Goal: Task Accomplishment & Management: Use online tool/utility

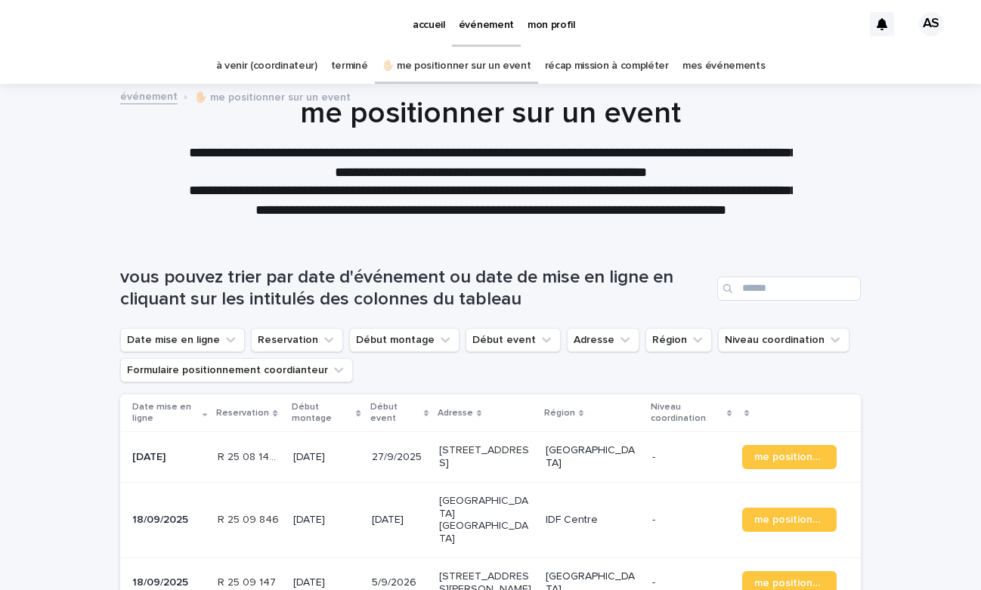
scroll to position [14, 0]
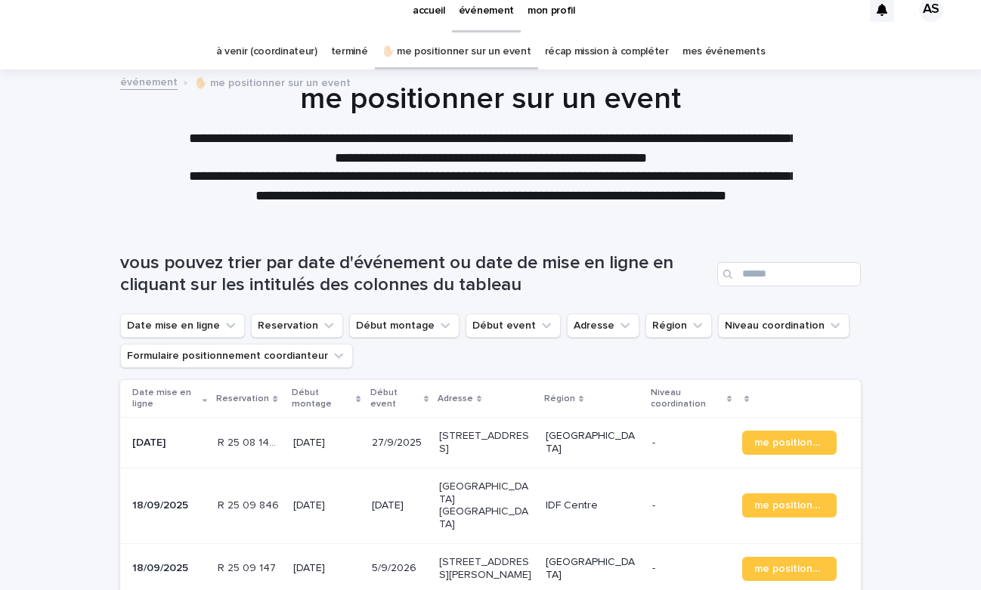
click at [499, 445] on p "[STREET_ADDRESS]" at bounding box center [486, 443] width 94 height 26
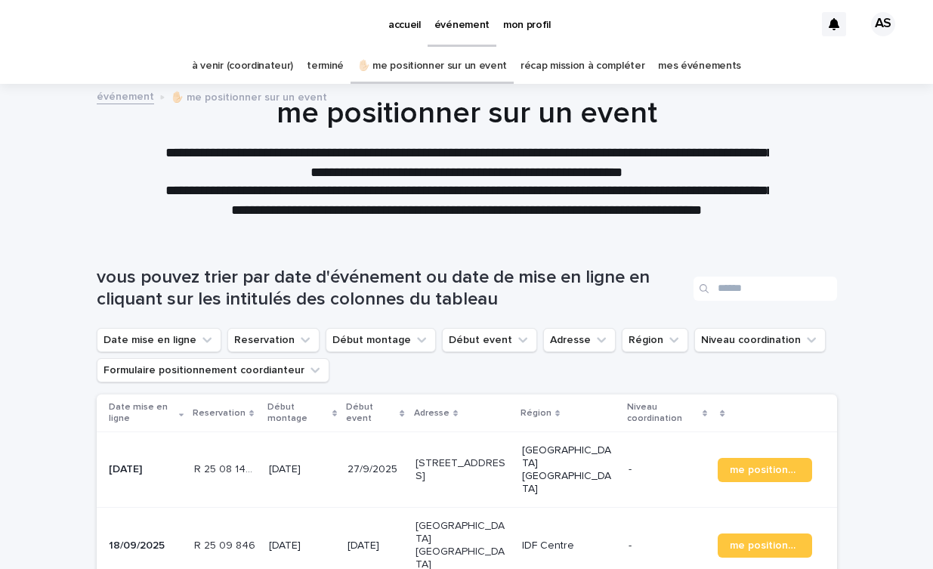
click at [685, 64] on link "mes événements" at bounding box center [699, 66] width 83 height 36
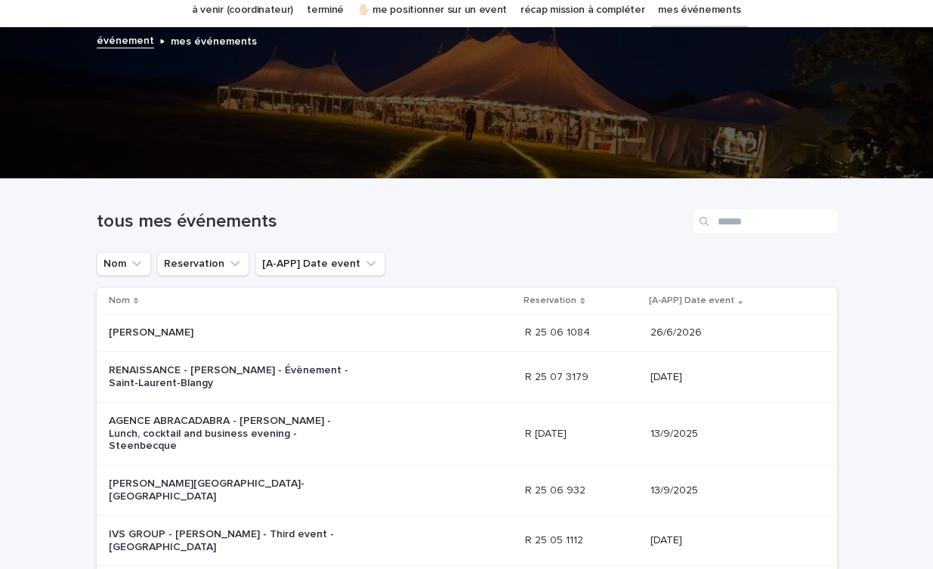
scroll to position [70, 0]
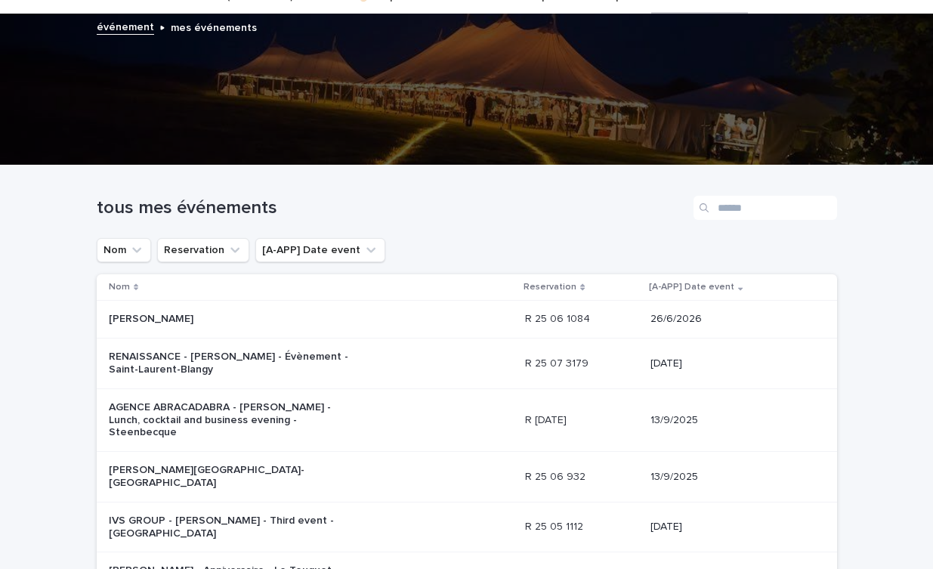
click at [231, 352] on p "RENAISSANCE - [PERSON_NAME] - Évènement - Saint-Laurent-Blangy" at bounding box center [235, 364] width 252 height 26
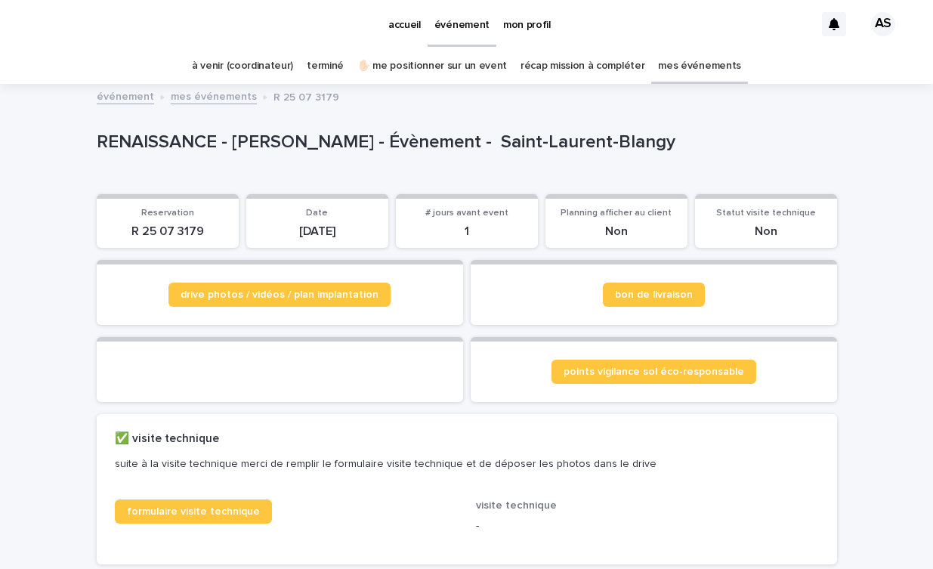
scroll to position [25, 0]
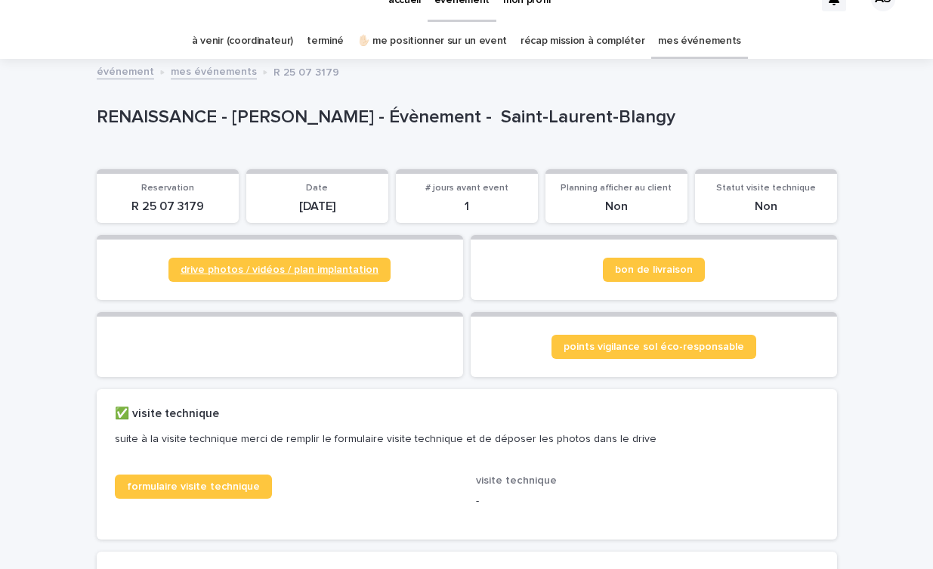
click at [264, 274] on link "drive photos / vidéos / plan implantation" at bounding box center [279, 270] width 222 height 24
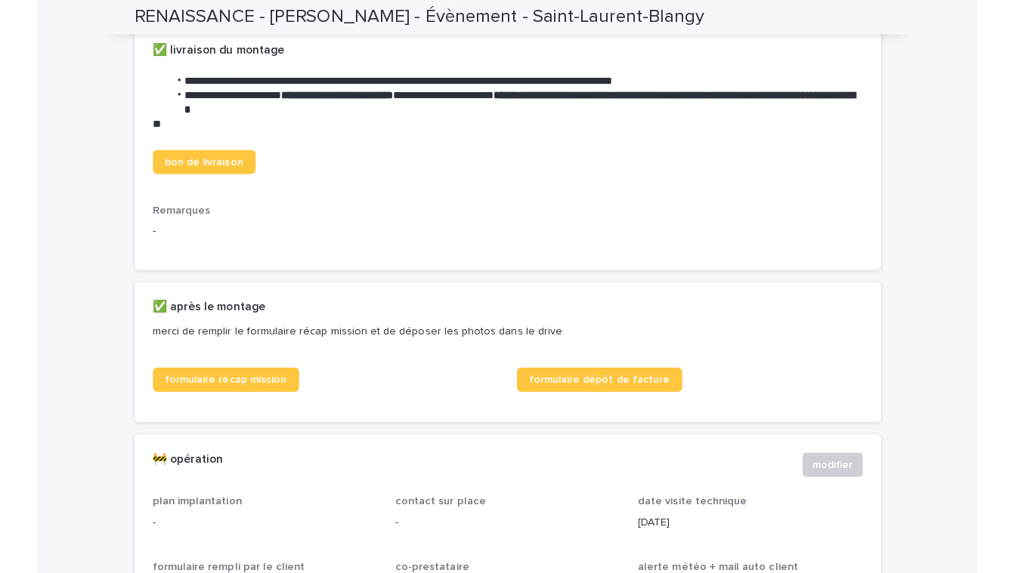
scroll to position [552, 0]
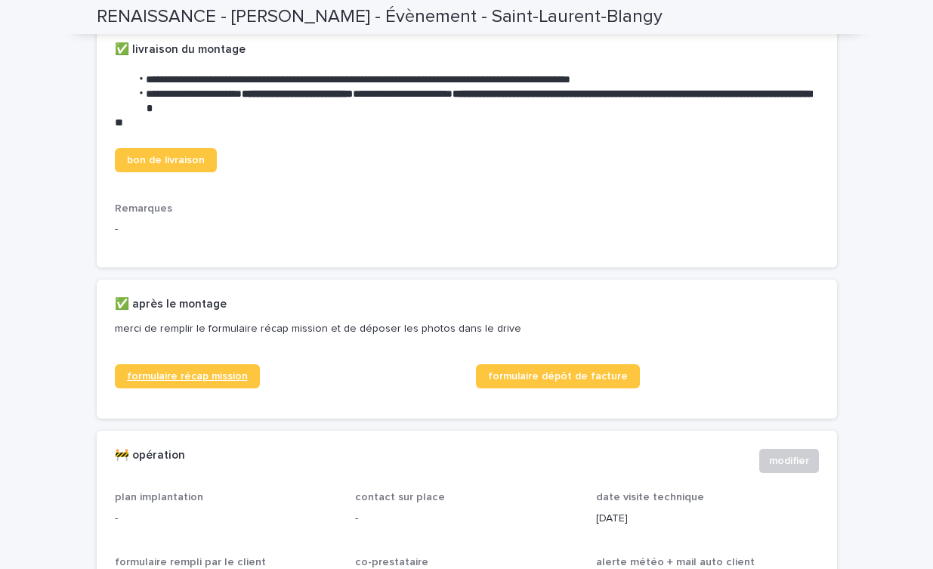
click at [198, 382] on span "formulaire récap mission" at bounding box center [187, 376] width 121 height 11
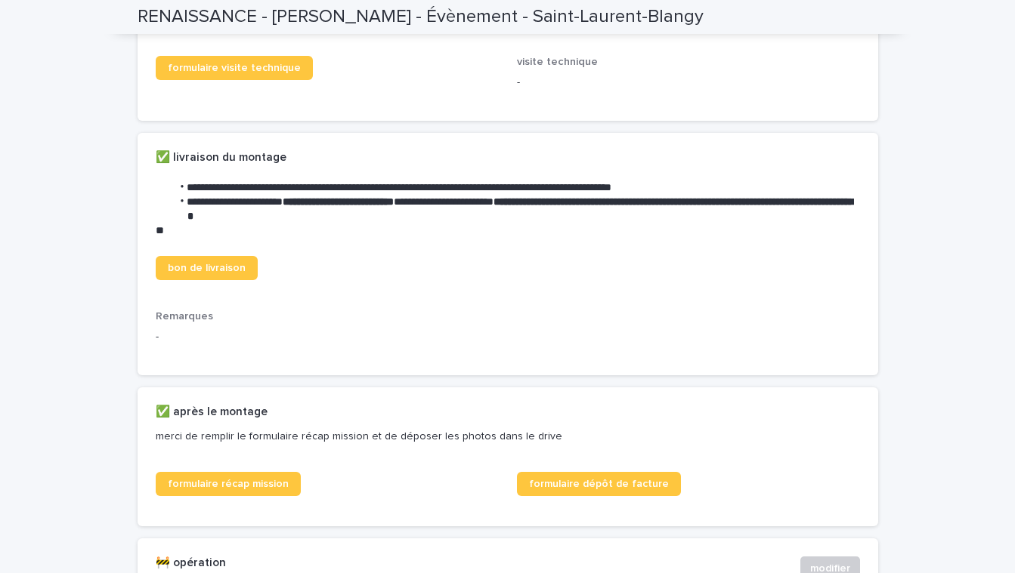
scroll to position [449, 0]
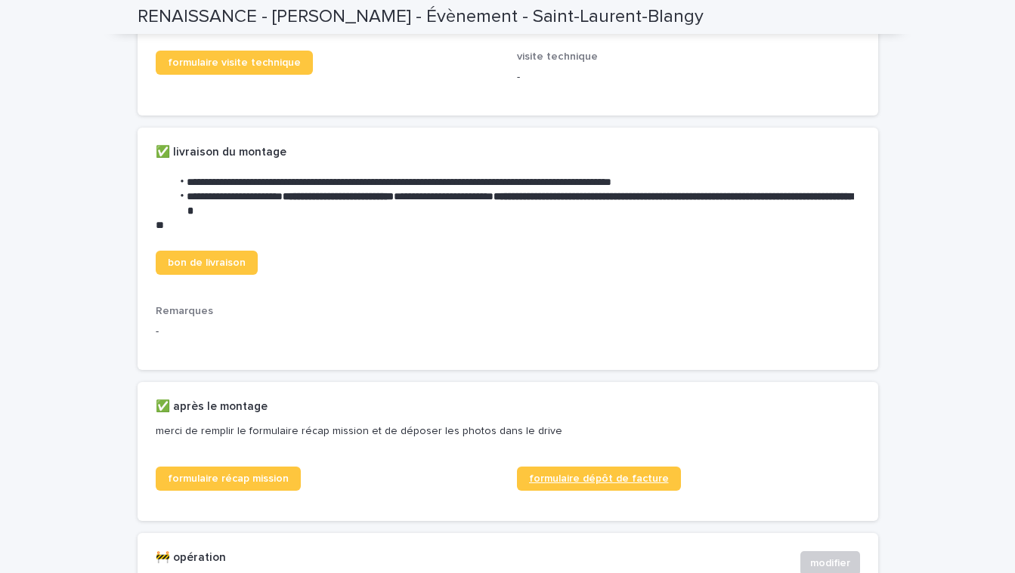
click at [590, 484] on span "formulaire dépôt de facture" at bounding box center [599, 479] width 140 height 11
